Goal: Task Accomplishment & Management: Manage account settings

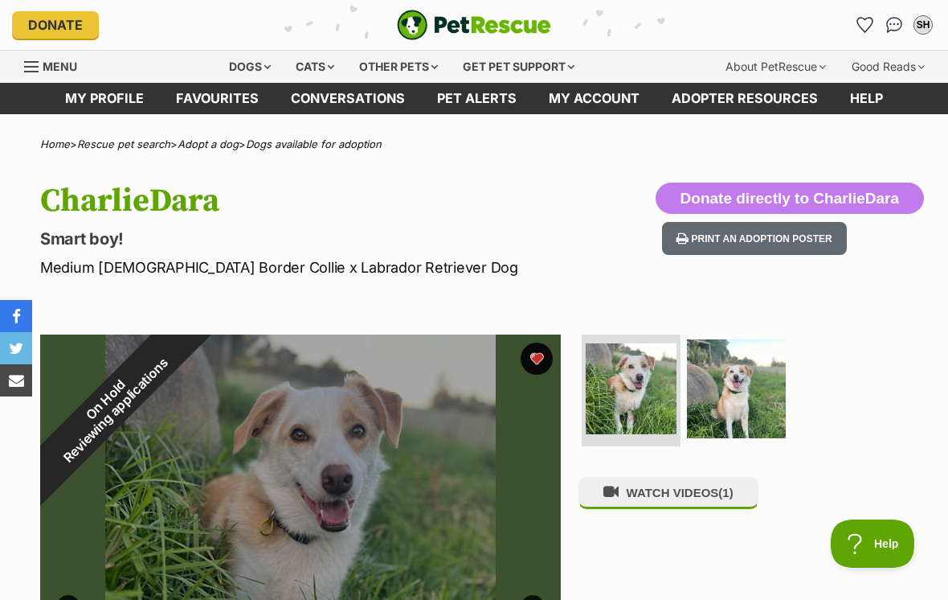
click at [862, 31] on icon "Favourites" at bounding box center [865, 25] width 17 height 16
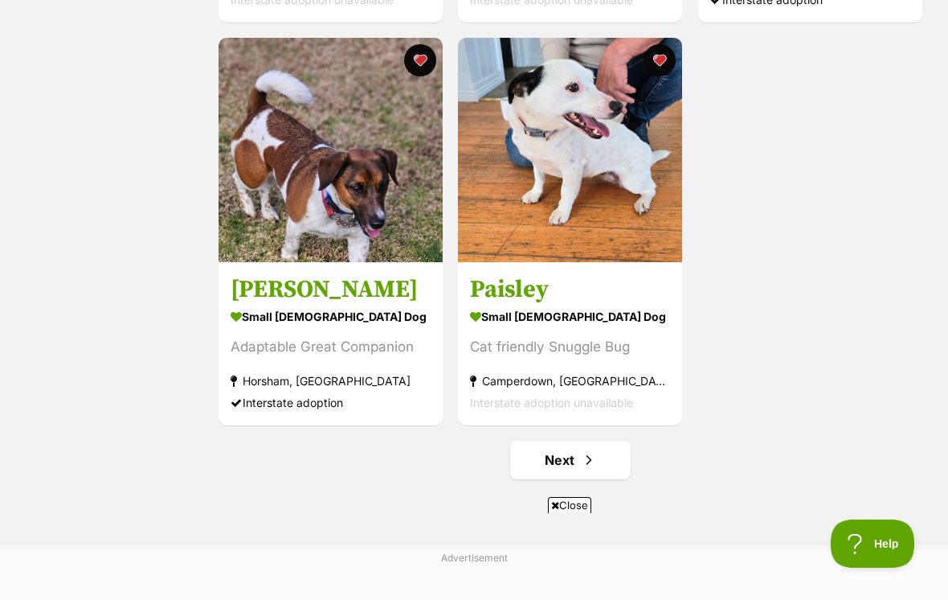
scroll to position [2724, 0]
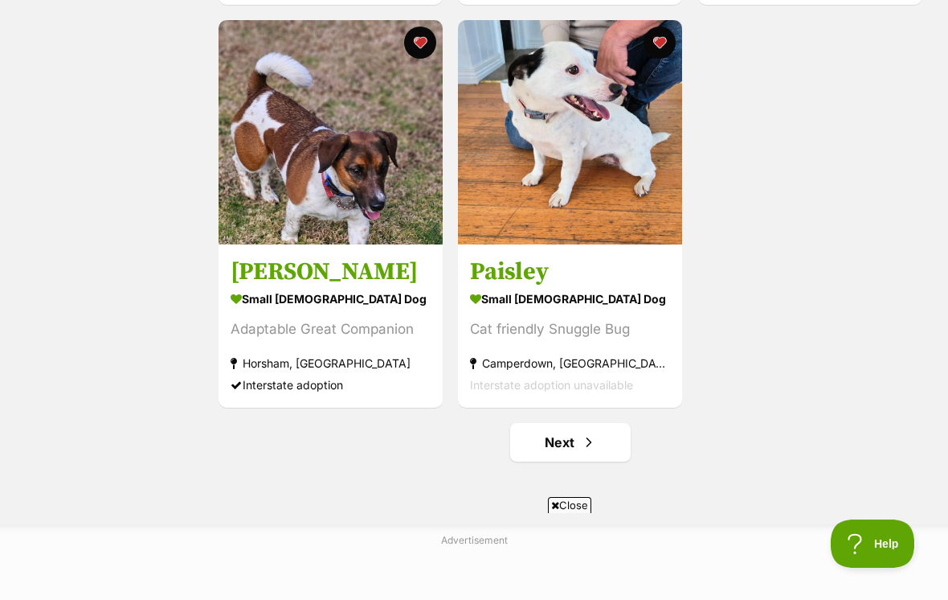
click at [601, 449] on link "Next" at bounding box center [570, 442] width 121 height 39
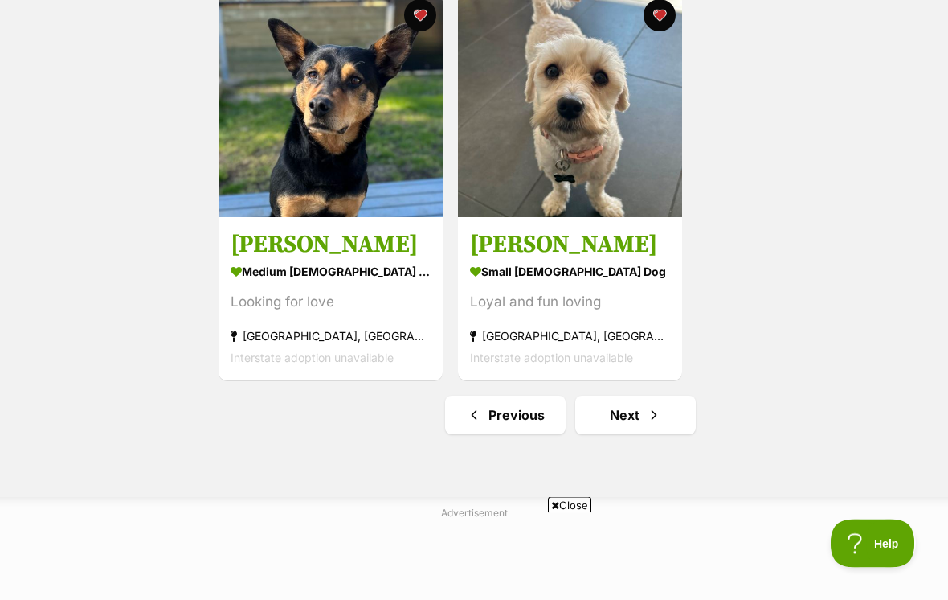
scroll to position [2751, 0]
click at [641, 417] on link "Next" at bounding box center [635, 414] width 121 height 39
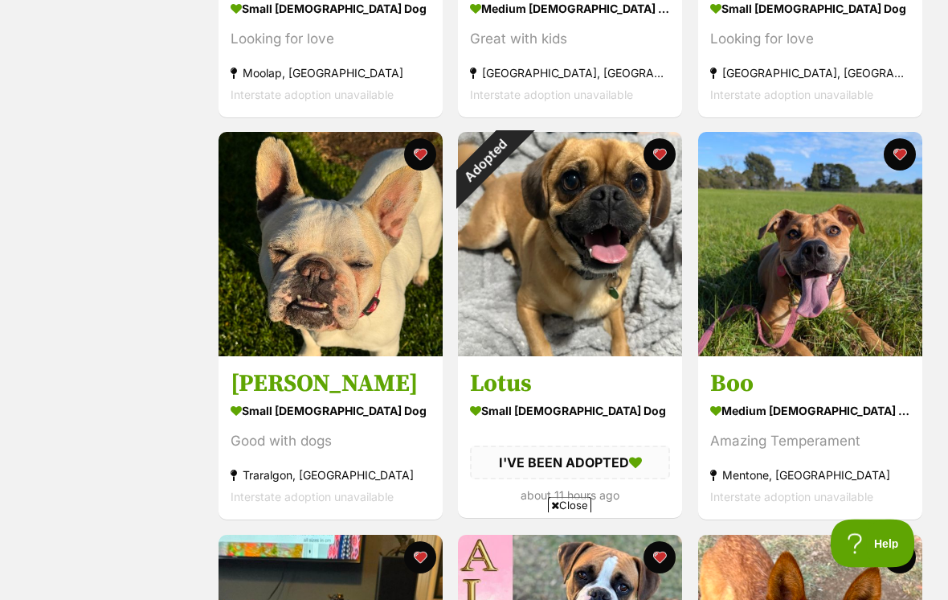
scroll to position [1405, 0]
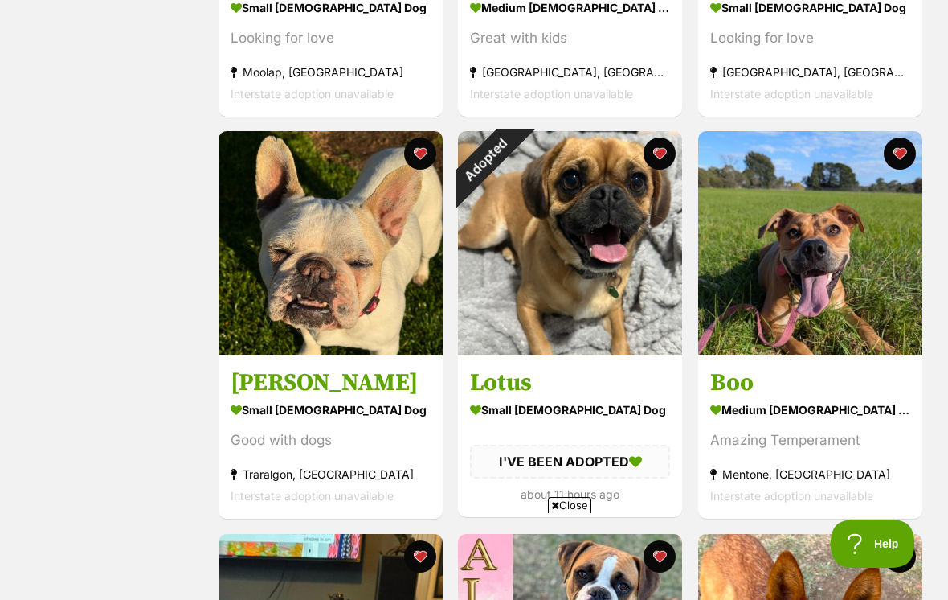
click at [514, 156] on div "Adopted" at bounding box center [486, 159] width 56 height 56
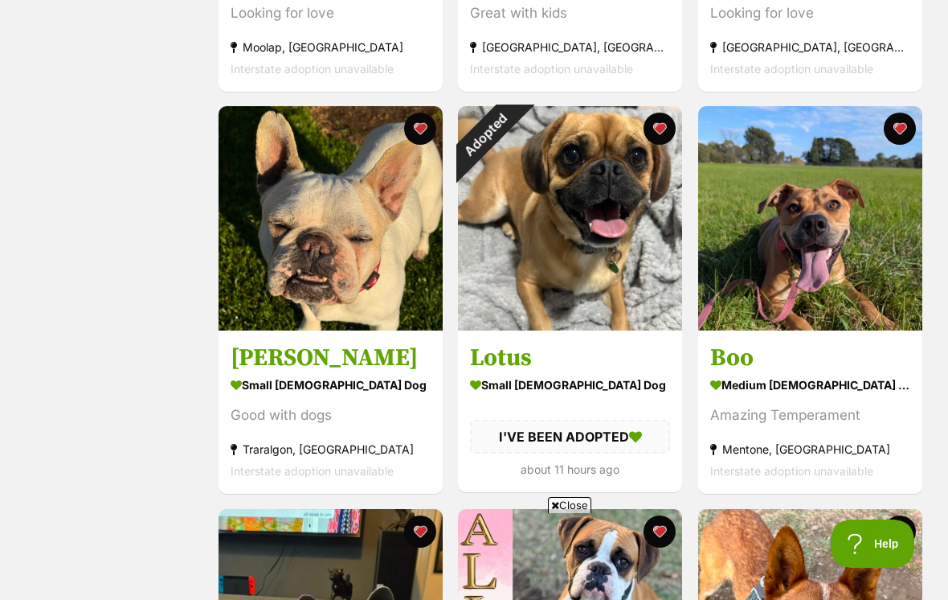
click at [661, 137] on button "favourite" at bounding box center [661, 129] width 32 height 32
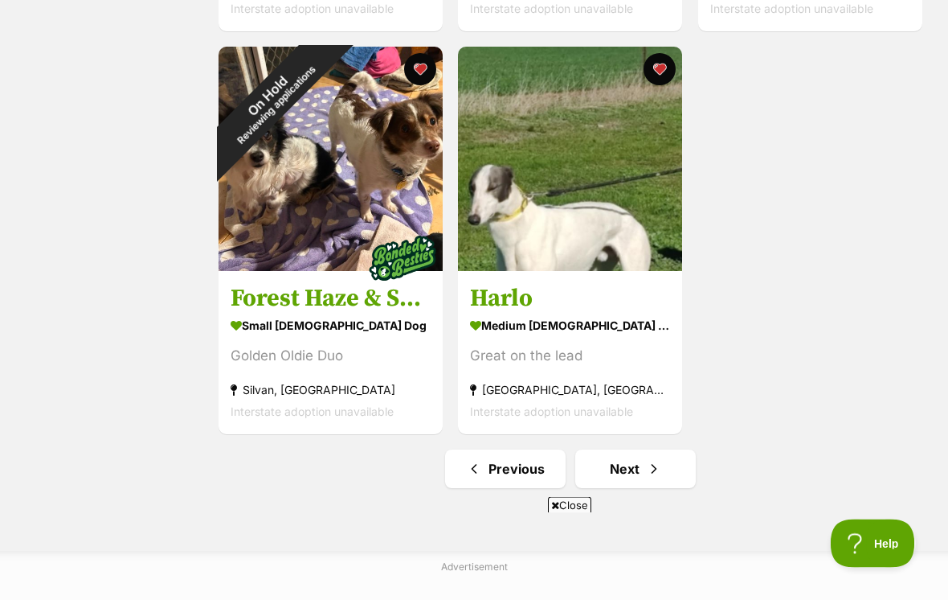
scroll to position [2697, 0]
click at [640, 473] on link "Next" at bounding box center [635, 468] width 121 height 39
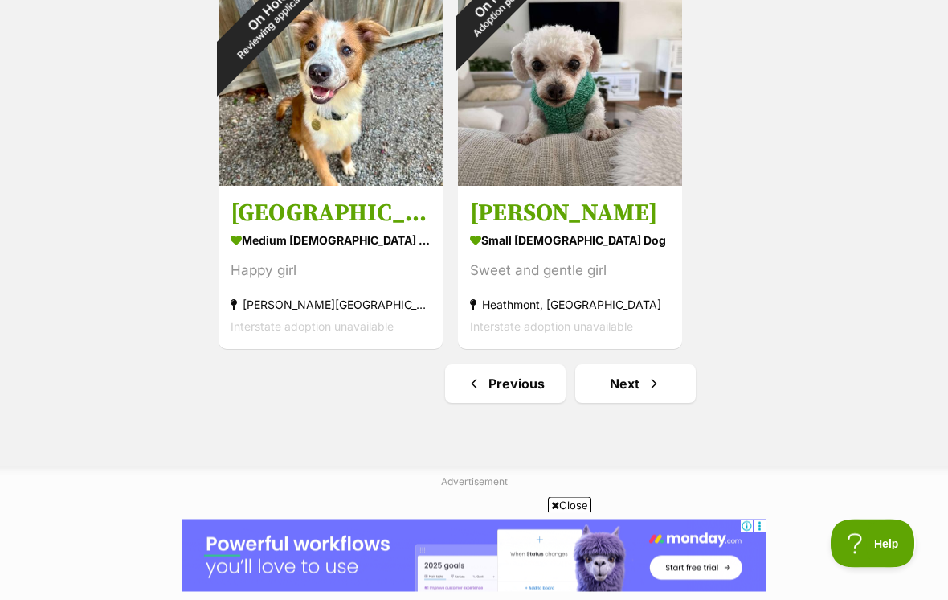
scroll to position [2782, 0]
